Goal: Task Accomplishment & Management: Manage account settings

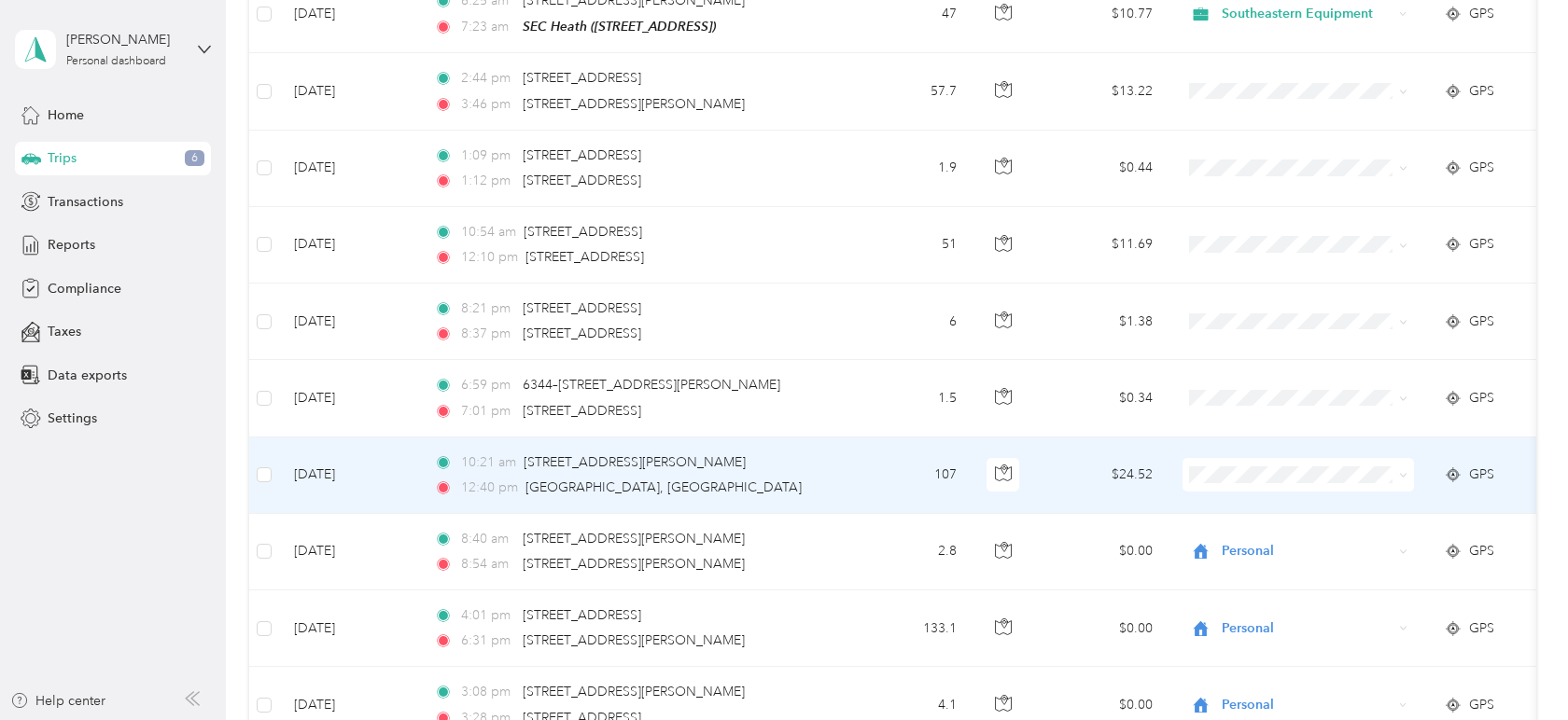
scroll to position [311, 0]
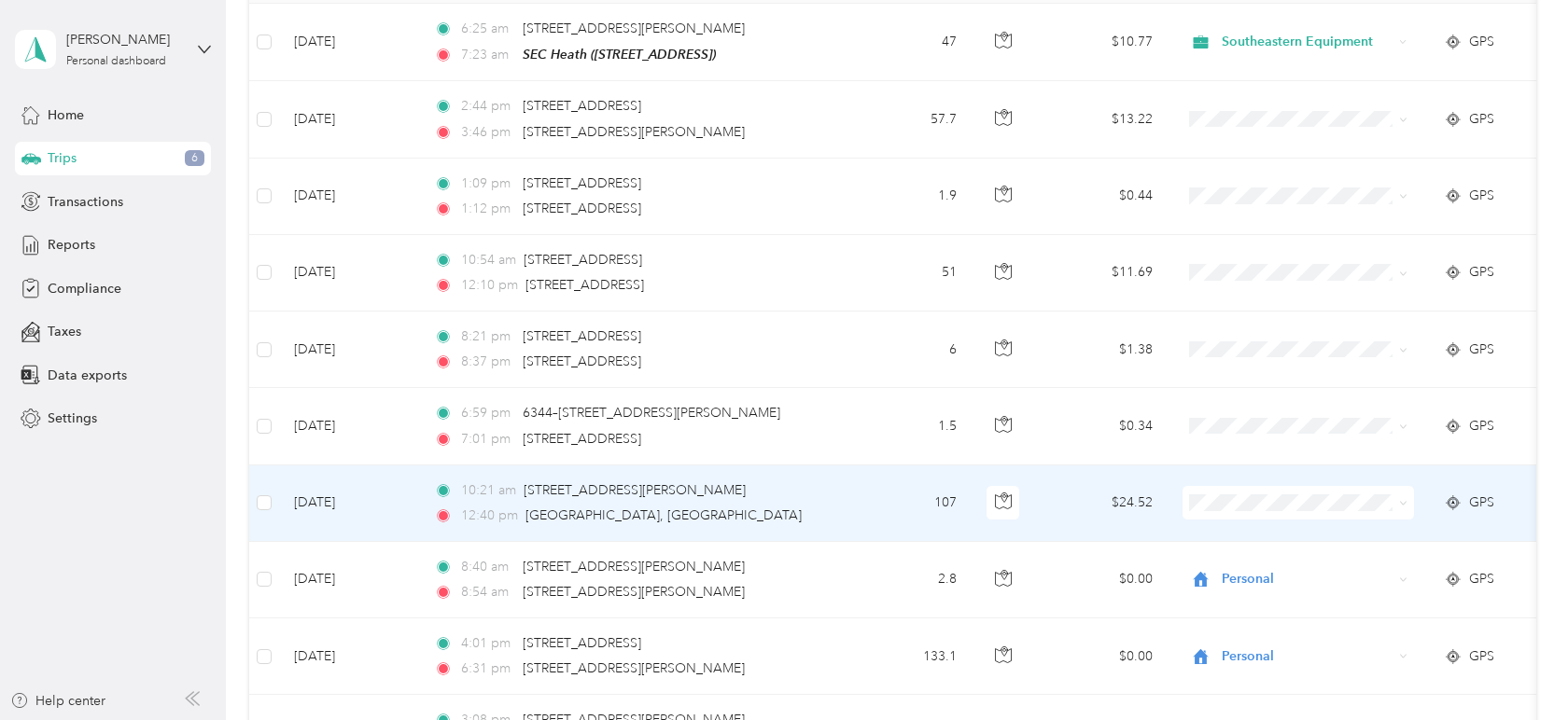
click at [1399, 496] on span at bounding box center [1403, 502] width 9 height 16
click at [1404, 496] on span at bounding box center [1403, 502] width 9 height 16
click at [1314, 539] on li "Southeastern Equipment" at bounding box center [1298, 536] width 232 height 33
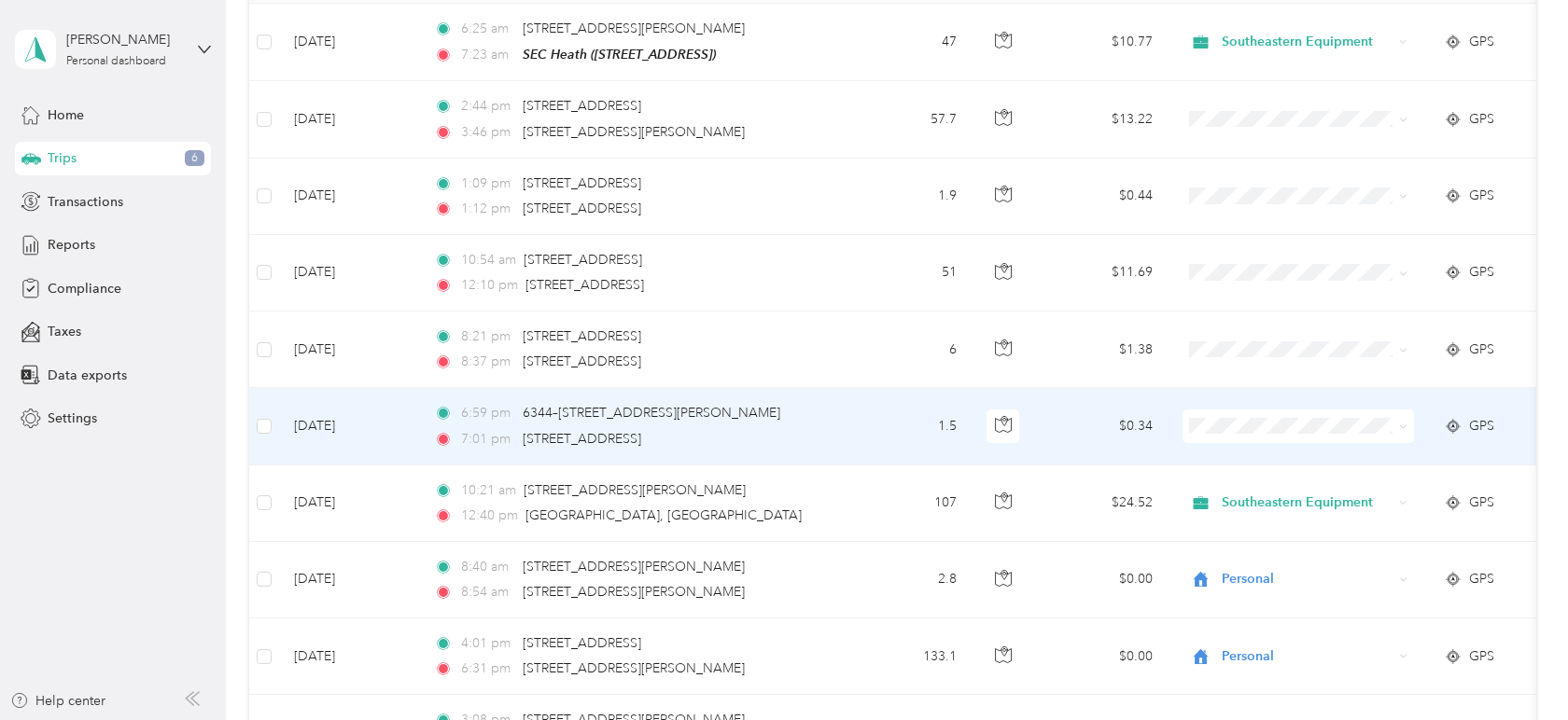
click at [1405, 431] on span at bounding box center [1400, 426] width 15 height 21
click at [1404, 422] on icon at bounding box center [1403, 426] width 9 height 9
click at [1311, 489] on span "Personal" at bounding box center [1315, 491] width 173 height 20
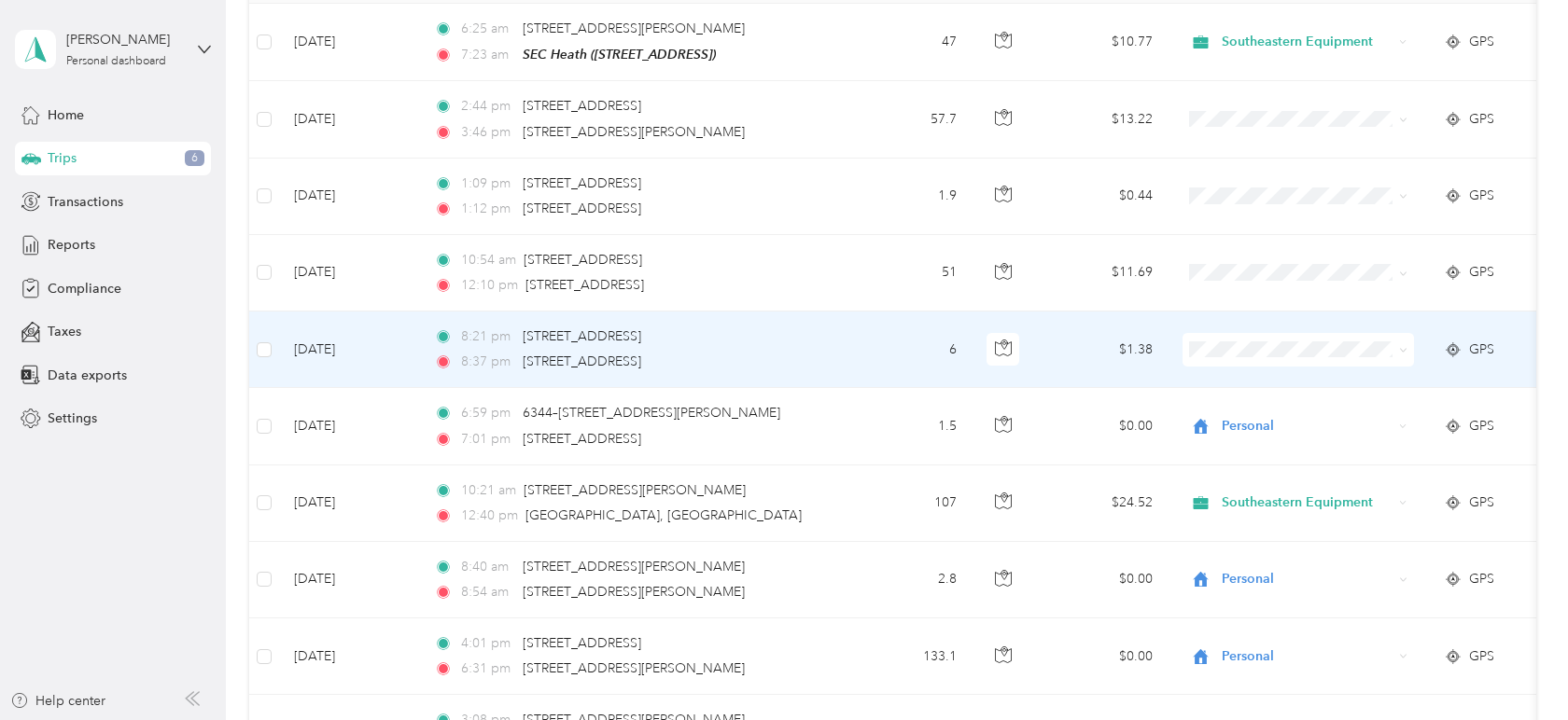
click at [1404, 351] on icon at bounding box center [1403, 350] width 9 height 9
click at [1300, 415] on span "Personal" at bounding box center [1315, 416] width 173 height 20
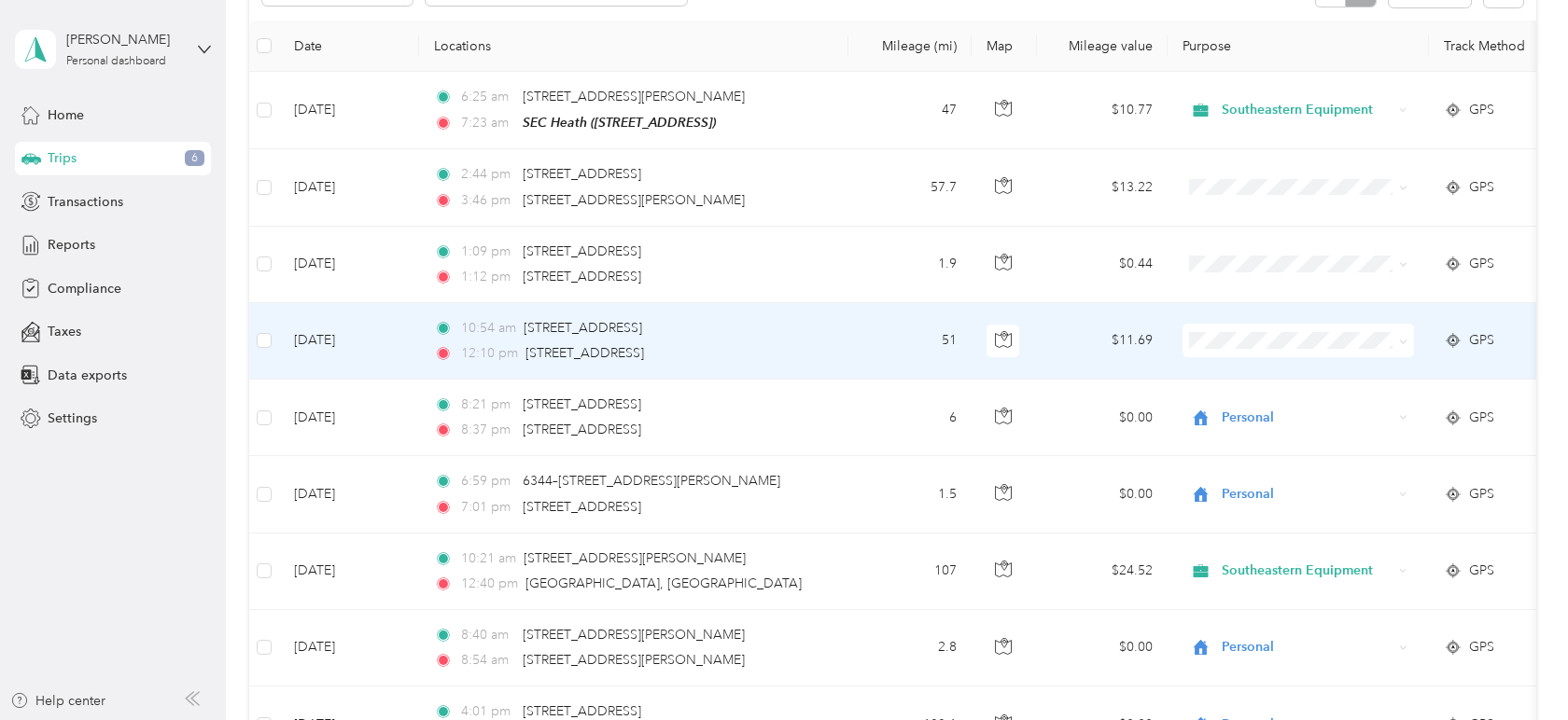
scroll to position [207, 0]
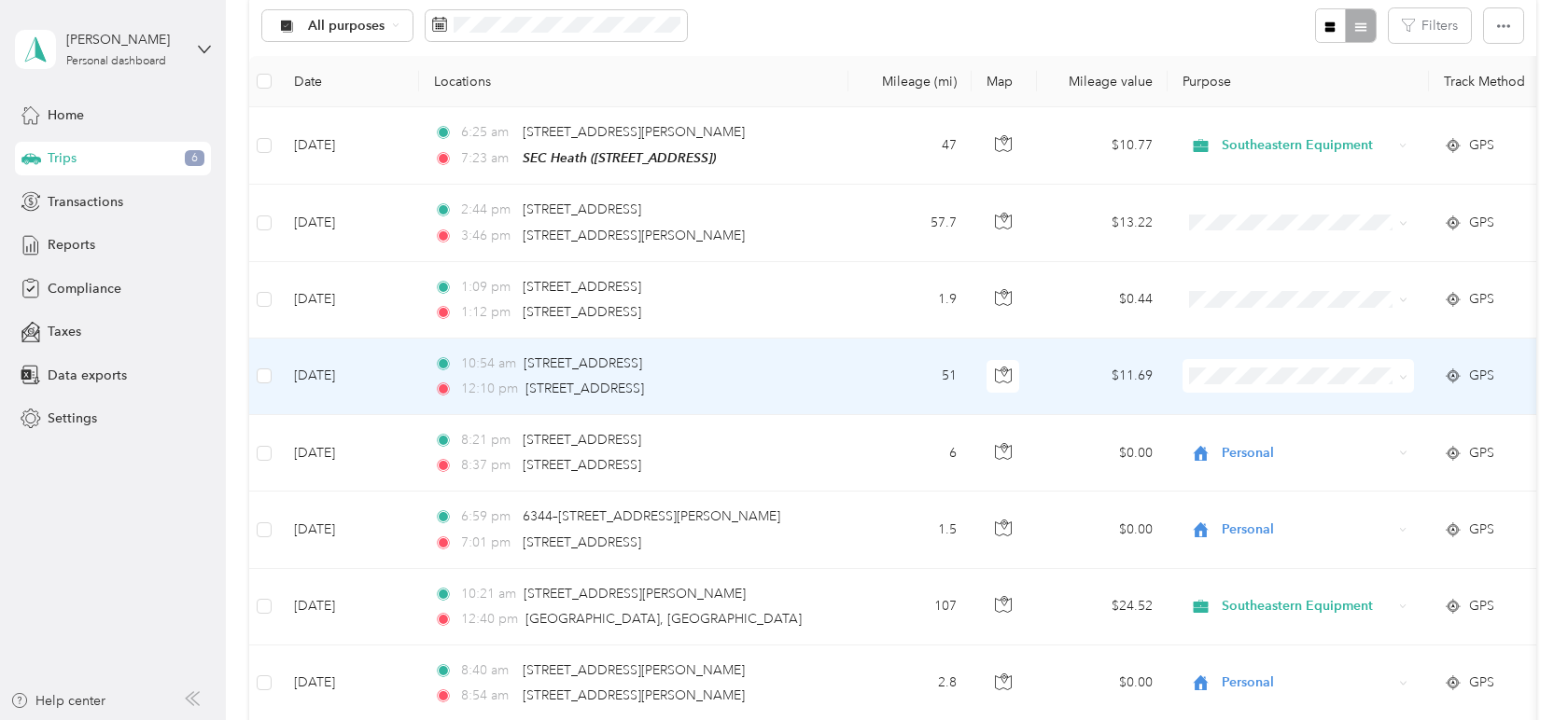
click at [1399, 375] on icon at bounding box center [1403, 377] width 9 height 9
click at [1333, 403] on span "Southeastern Equipment" at bounding box center [1315, 409] width 173 height 20
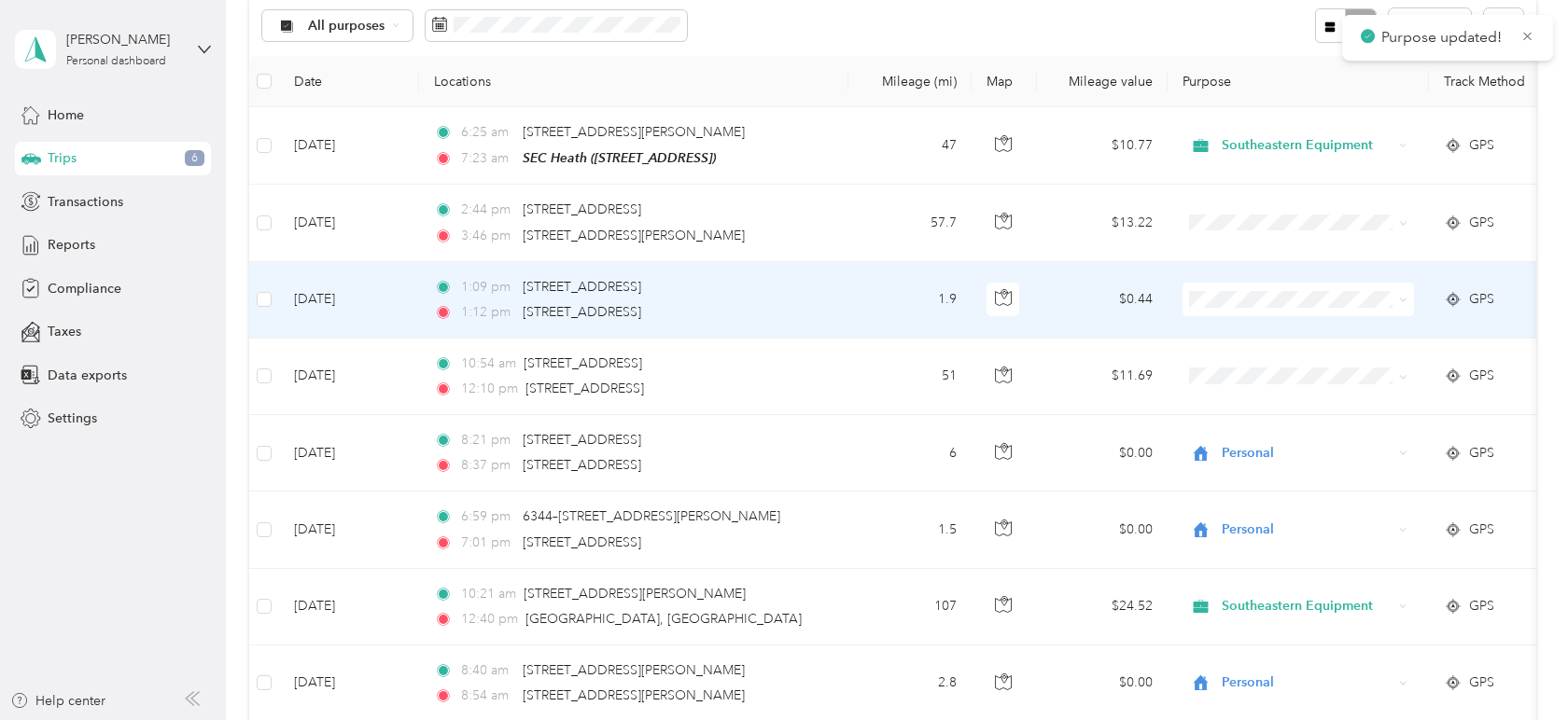
click at [1399, 300] on icon at bounding box center [1403, 300] width 9 height 9
click at [1352, 337] on li "Southeastern Equipment" at bounding box center [1298, 333] width 232 height 33
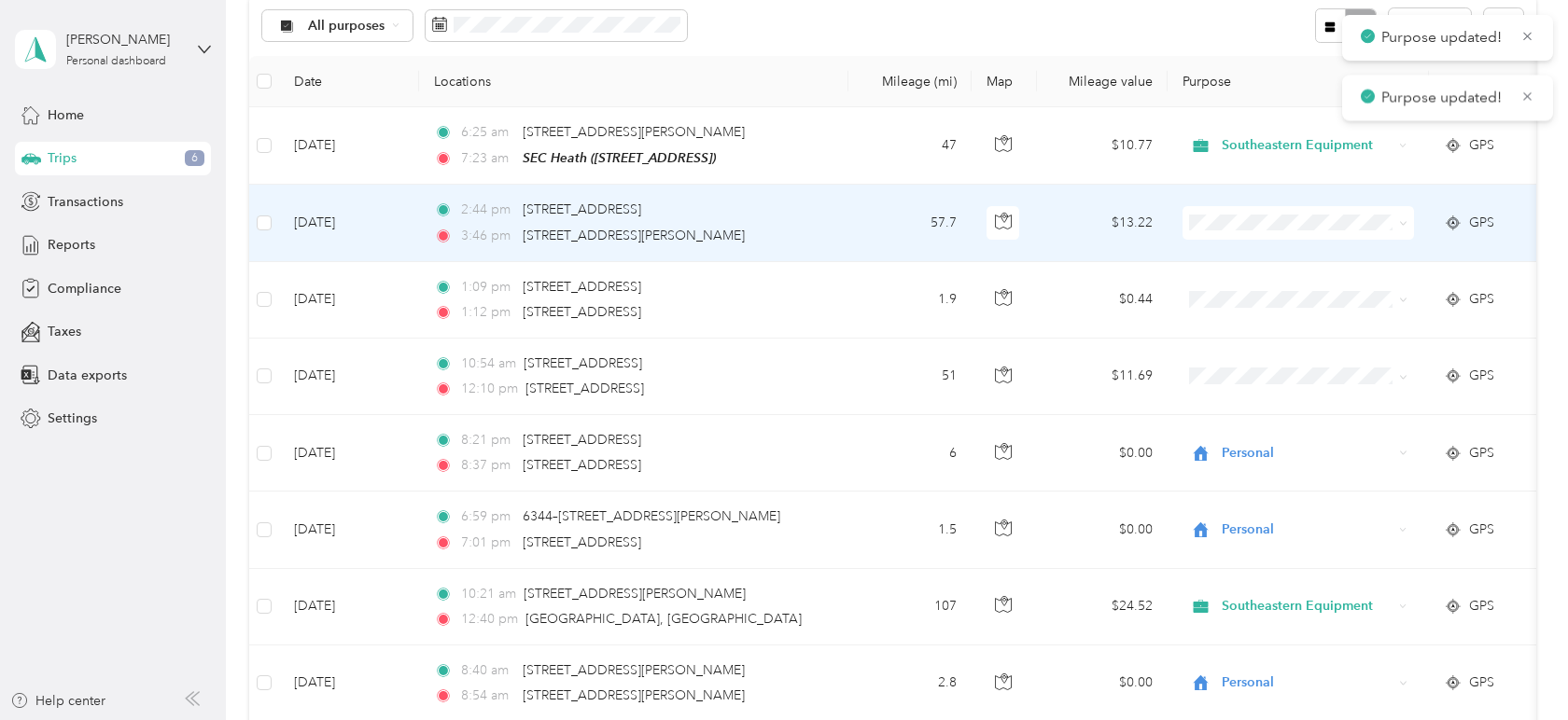
click at [1404, 214] on span at bounding box center [1403, 222] width 9 height 16
click at [1407, 224] on span at bounding box center [1298, 223] width 232 height 34
click at [1404, 222] on icon at bounding box center [1403, 223] width 9 height 9
click at [1329, 263] on ol "Southeastern Equipment Personal" at bounding box center [1298, 266] width 232 height 65
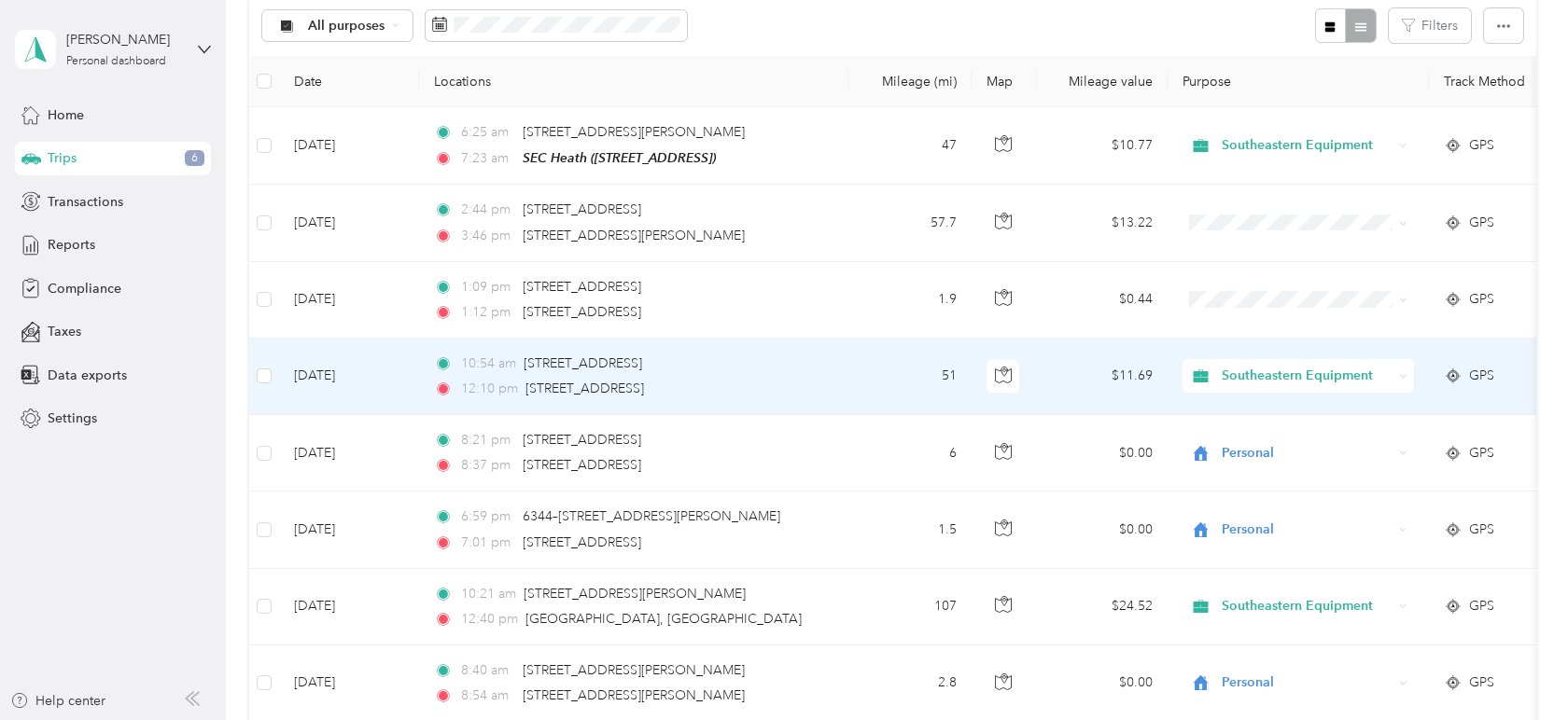
click at [1404, 375] on icon at bounding box center [1404, 376] width 6 height 3
click at [1346, 432] on span "Personal" at bounding box center [1316, 441] width 175 height 20
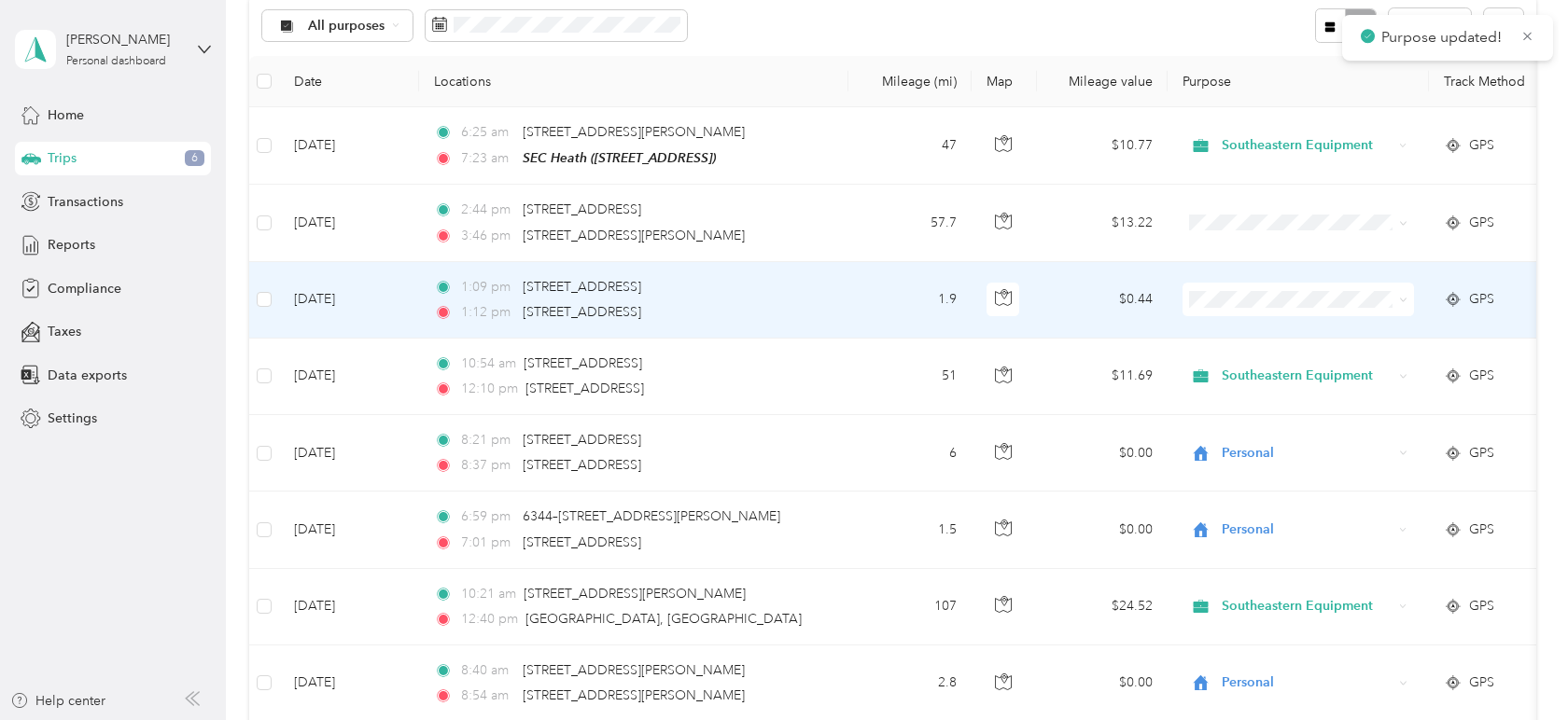
click at [1397, 297] on span at bounding box center [1400, 300] width 15 height 21
click at [1404, 298] on icon at bounding box center [1403, 300] width 9 height 9
click at [1348, 362] on span "Personal" at bounding box center [1316, 365] width 175 height 20
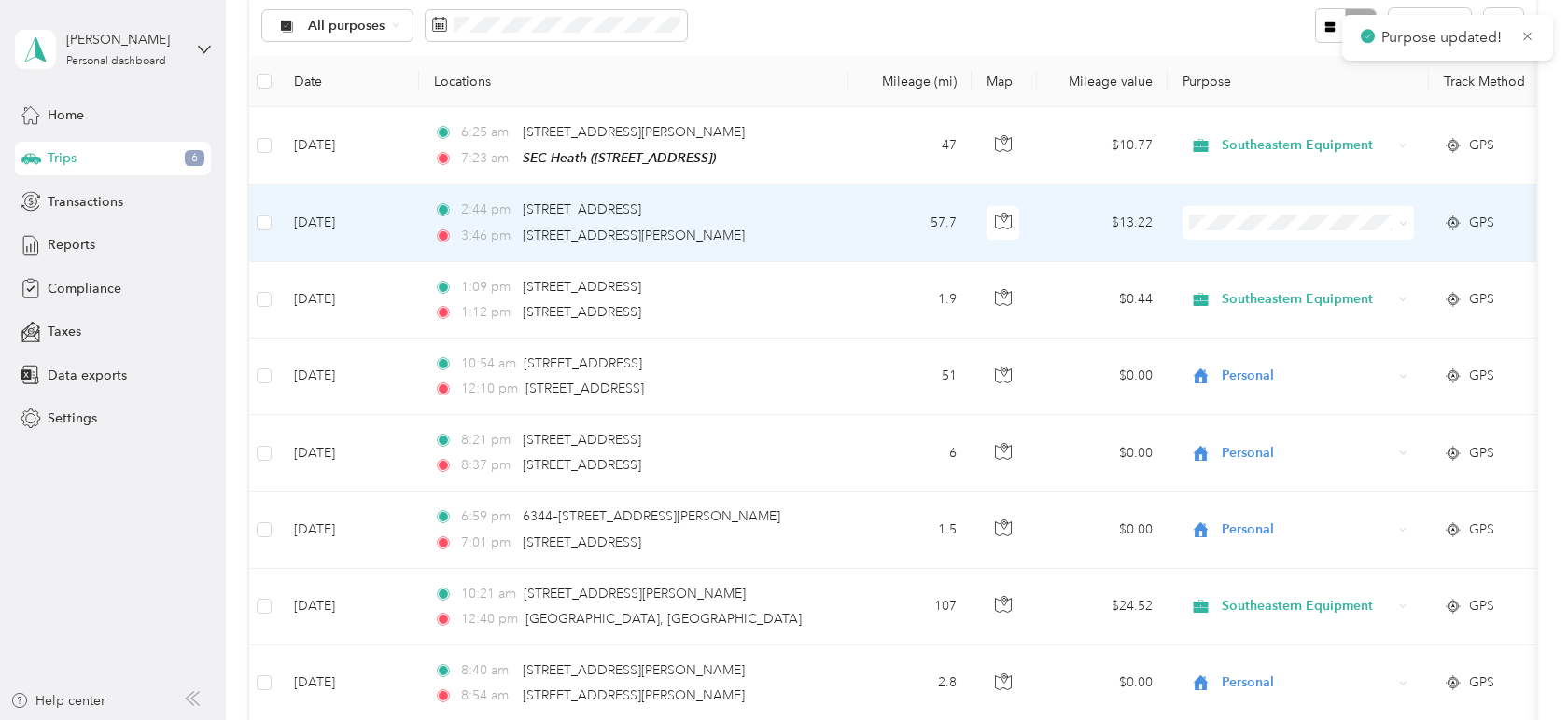
click at [1403, 224] on icon at bounding box center [1403, 223] width 9 height 9
click at [1362, 280] on span "Personal" at bounding box center [1315, 287] width 173 height 20
click at [1399, 227] on span at bounding box center [1403, 222] width 9 height 16
click at [1399, 223] on icon at bounding box center [1403, 223] width 9 height 9
click at [1270, 284] on span "Personal" at bounding box center [1315, 288] width 173 height 20
